Goal: Communication & Community: Answer question/provide support

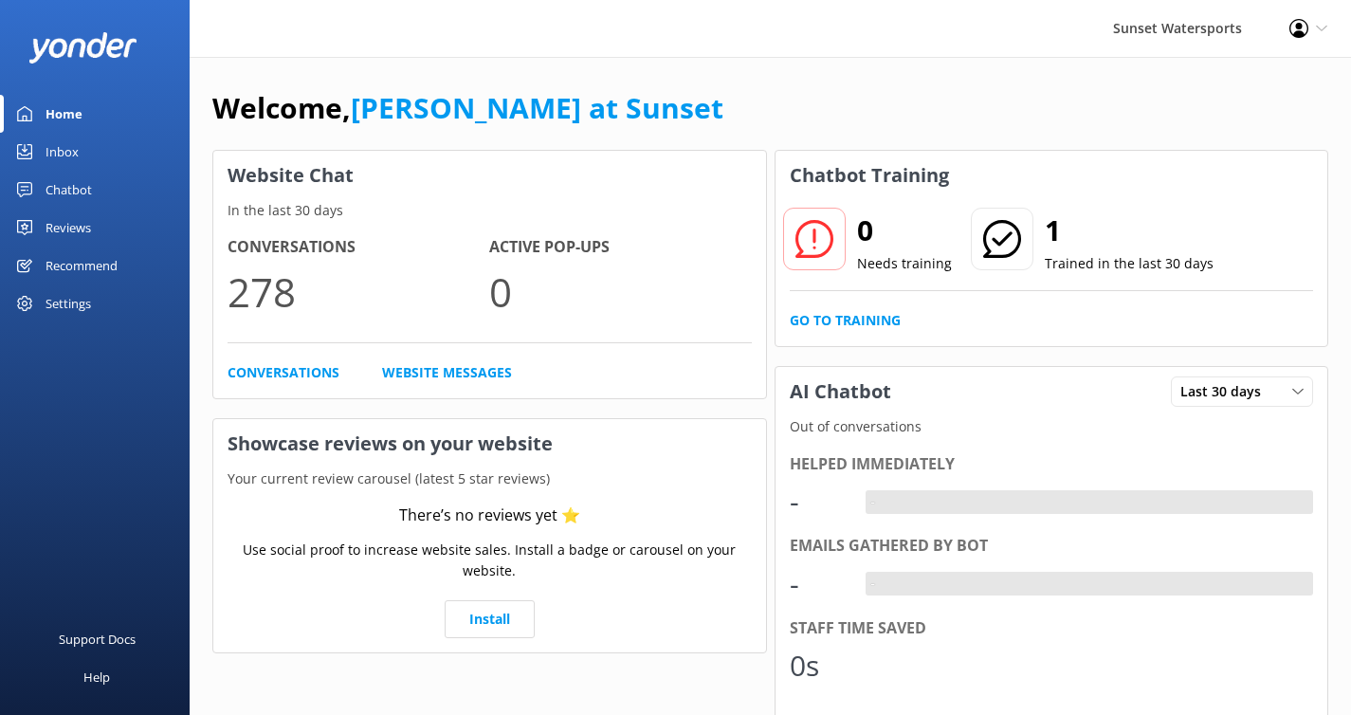
click at [77, 146] on div "Inbox" at bounding box center [62, 152] width 33 height 38
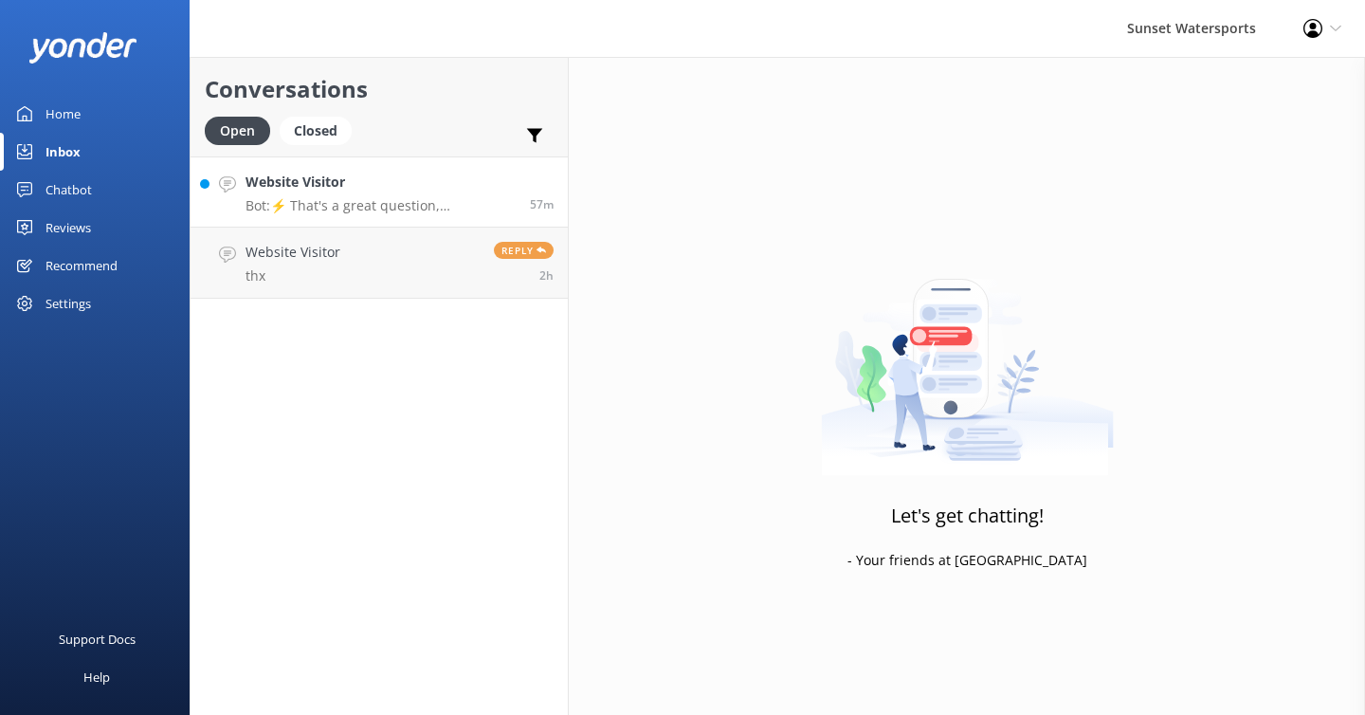
click at [324, 198] on p "Bot: ⚡ That's a great question, unfortunately I do not know the answer. I'm goi…" at bounding box center [381, 205] width 270 height 17
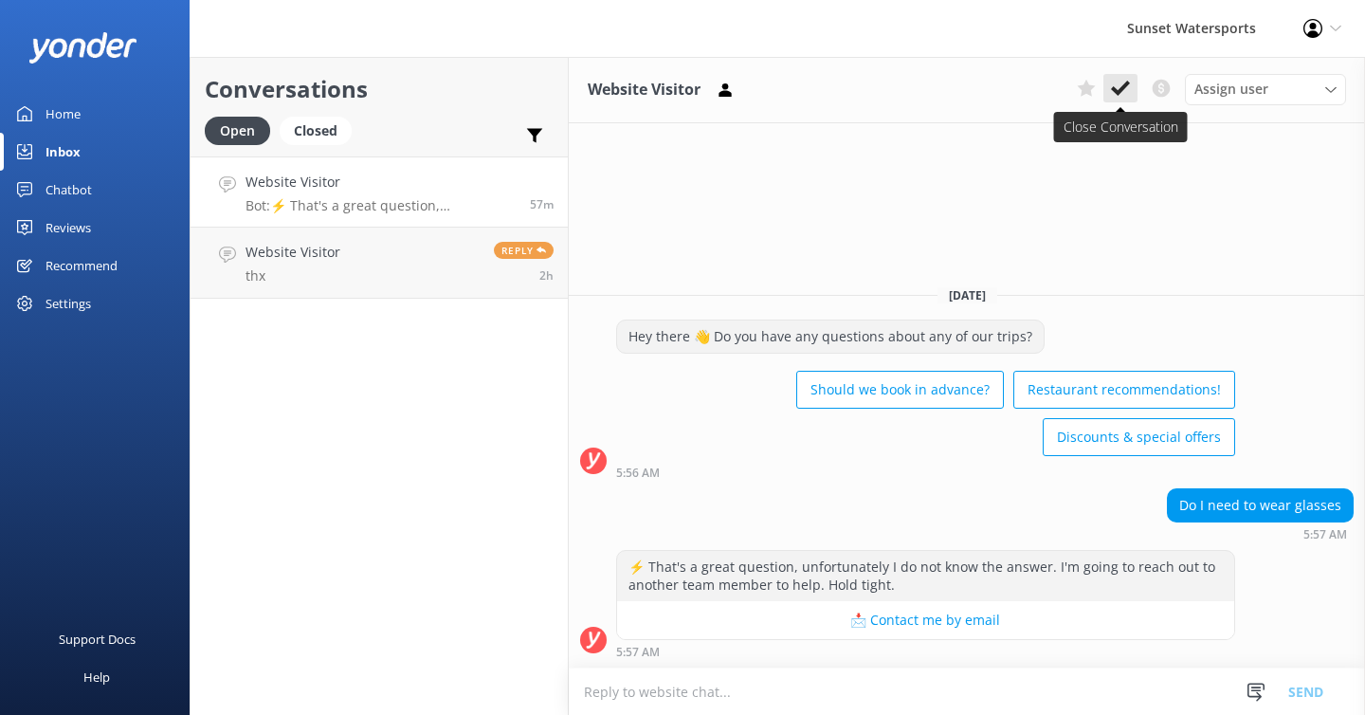
click at [1117, 87] on icon at bounding box center [1120, 88] width 19 height 19
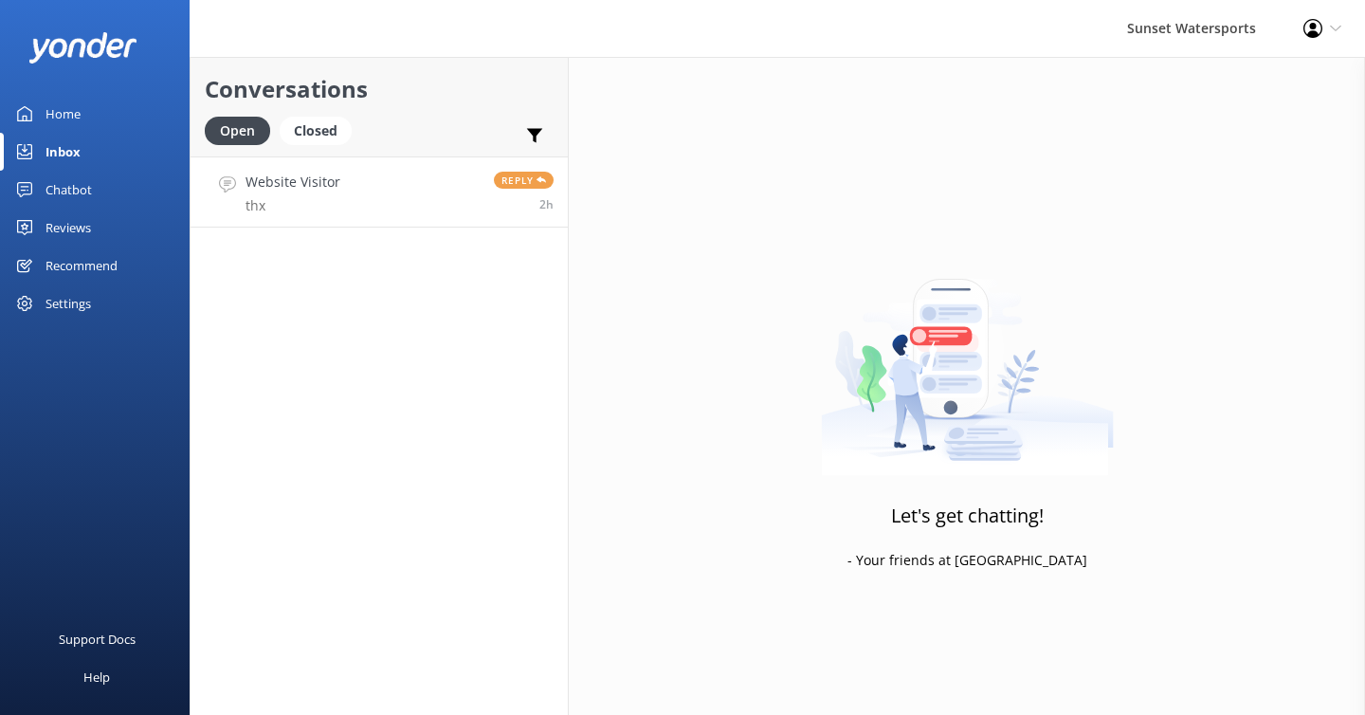
click at [398, 210] on link "Website Visitor thx Reply 2h" at bounding box center [379, 191] width 377 height 71
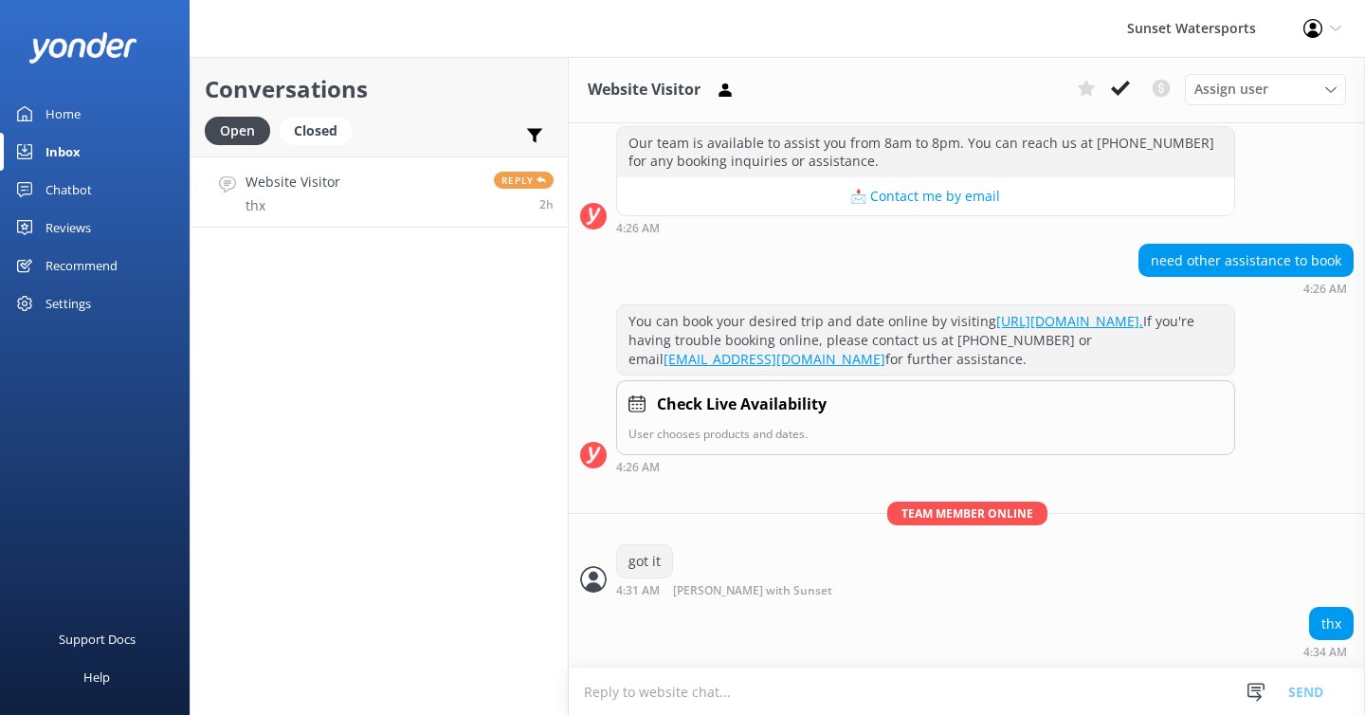
scroll to position [35733, 0]
click at [1114, 84] on icon at bounding box center [1120, 88] width 19 height 19
